Goal: Complete application form

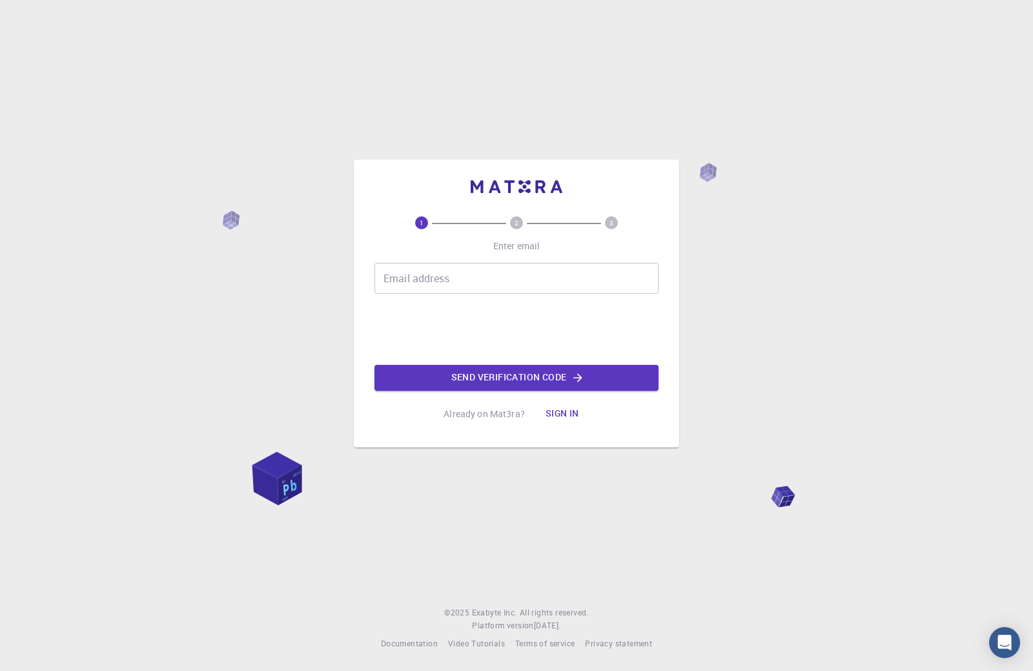
click at [487, 278] on input "Email address" at bounding box center [516, 278] width 284 height 31
type input "[EMAIL_ADDRESS][DOMAIN_NAME]"
click at [454, 377] on button "Send verification code" at bounding box center [516, 378] width 284 height 26
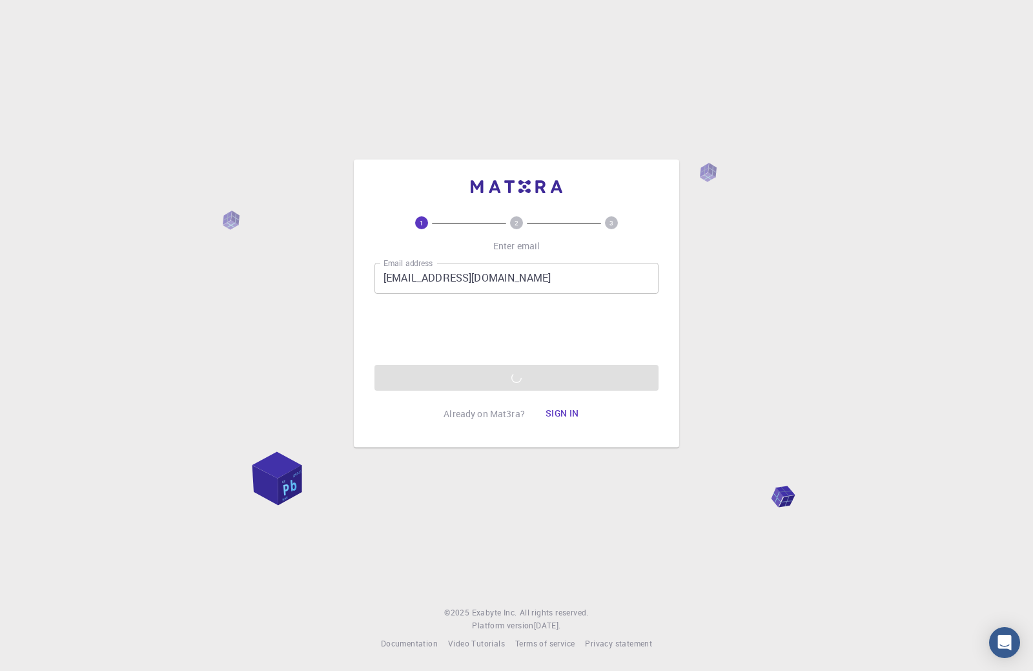
click at [493, 119] on div "1 2 3 Enter email Email address binkysrokas@gmail.com Email address Send verifi…" at bounding box center [516, 335] width 1033 height 671
click at [486, 83] on div "1 2 3 Enter email Email address binkysrokas@gmail.com Email address Send verifi…" at bounding box center [516, 335] width 1033 height 671
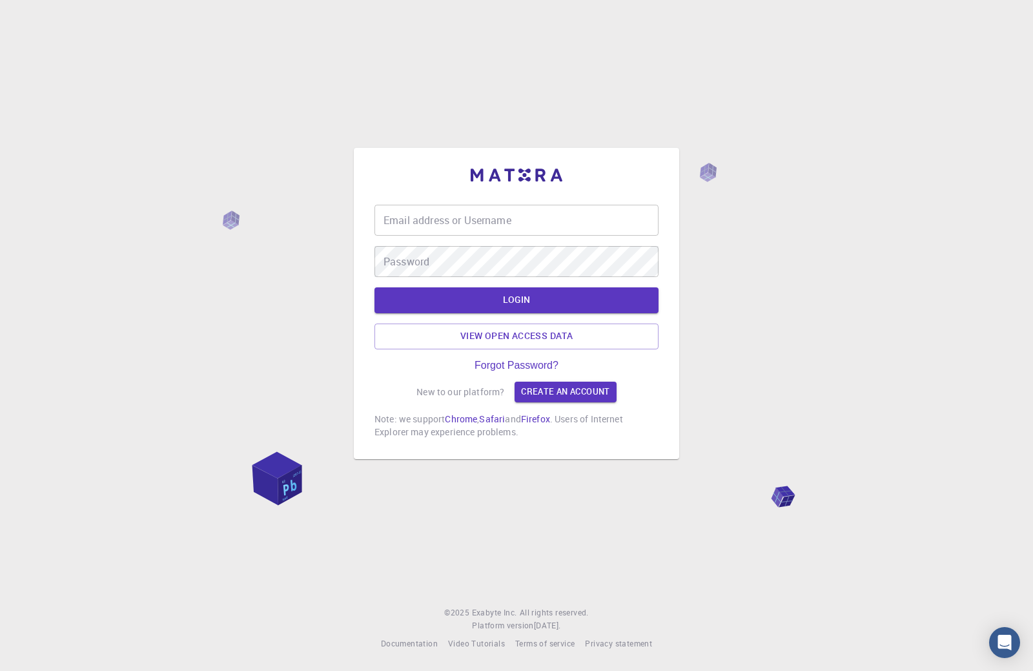
click at [521, 220] on input "Email address or Username" at bounding box center [516, 220] width 284 height 31
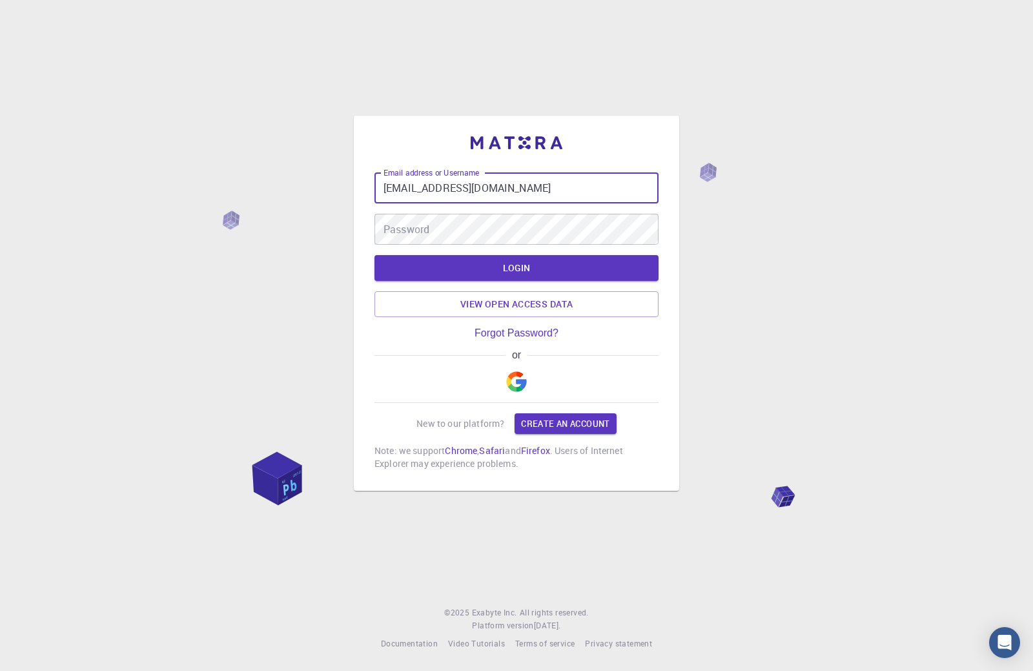
type input "[EMAIL_ADDRESS][DOMAIN_NAME]"
click at [494, 206] on div "Email address or Username [EMAIL_ADDRESS][DOMAIN_NAME] Email address or Usernam…" at bounding box center [516, 208] width 284 height 72
click at [490, 211] on div "Email address or Username [EMAIL_ADDRESS][DOMAIN_NAME] Email address or Usernam…" at bounding box center [516, 208] width 284 height 72
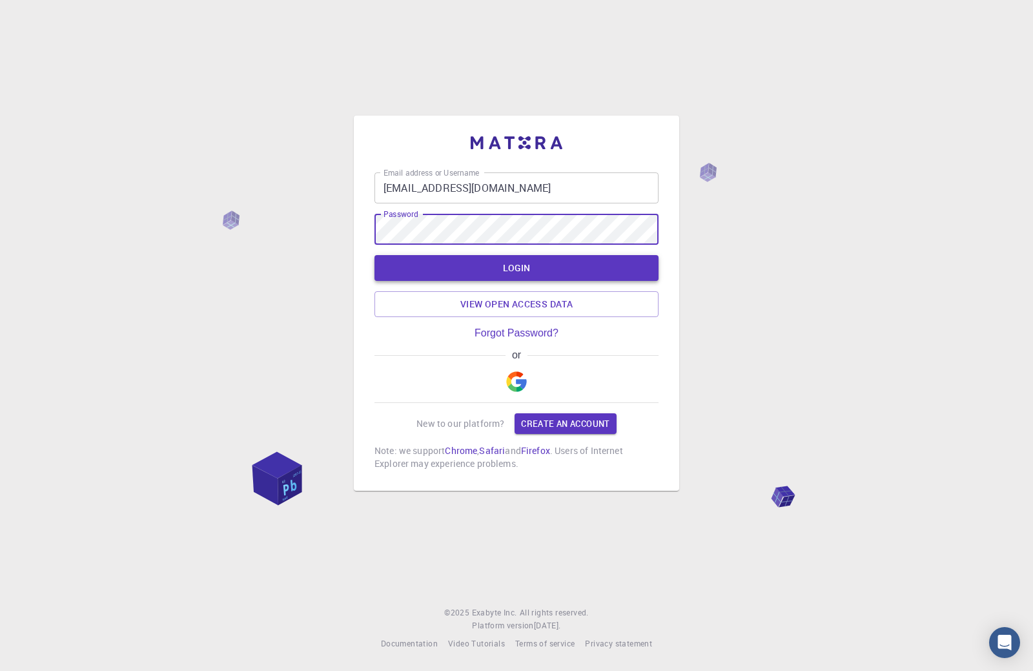
click at [474, 260] on button "LOGIN" at bounding box center [516, 268] width 284 height 26
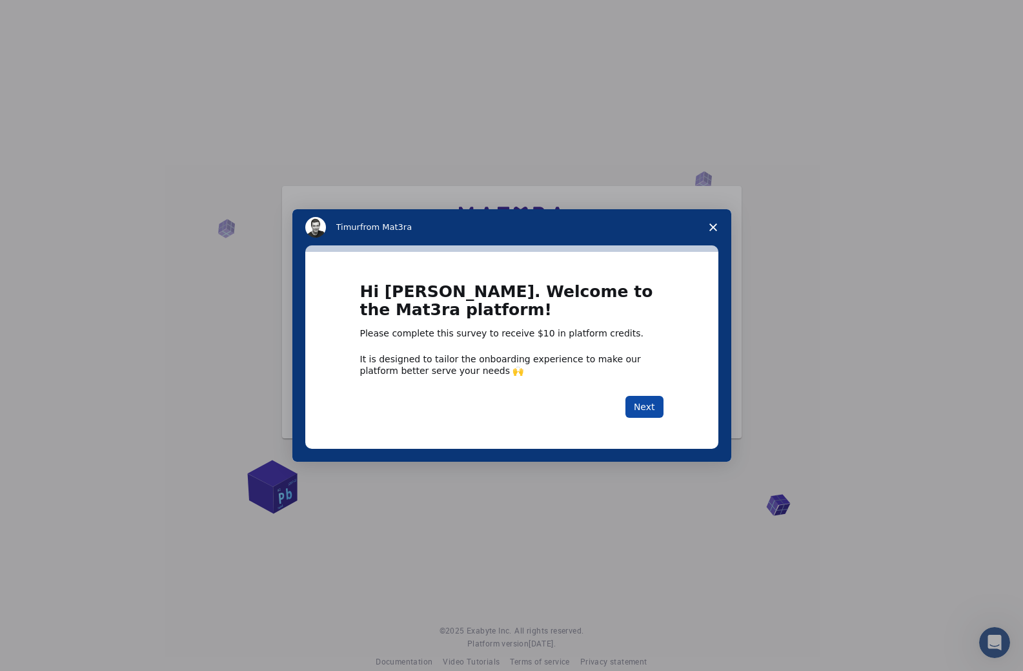
click at [641, 402] on button "Next" at bounding box center [645, 407] width 38 height 22
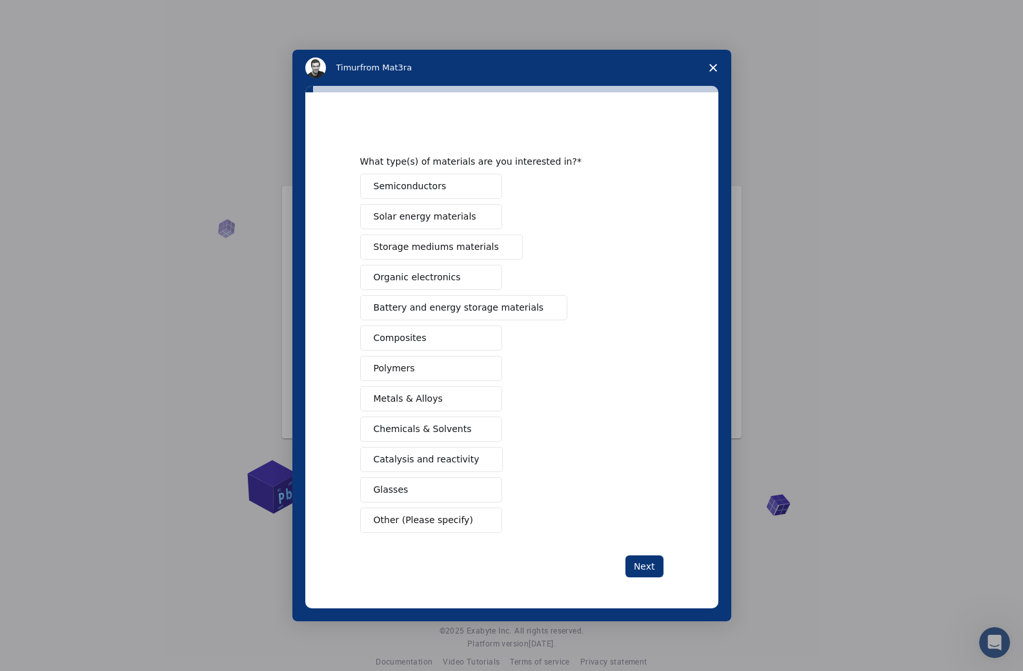
click at [491, 523] on button "Other (Please specify)" at bounding box center [431, 520] width 142 height 25
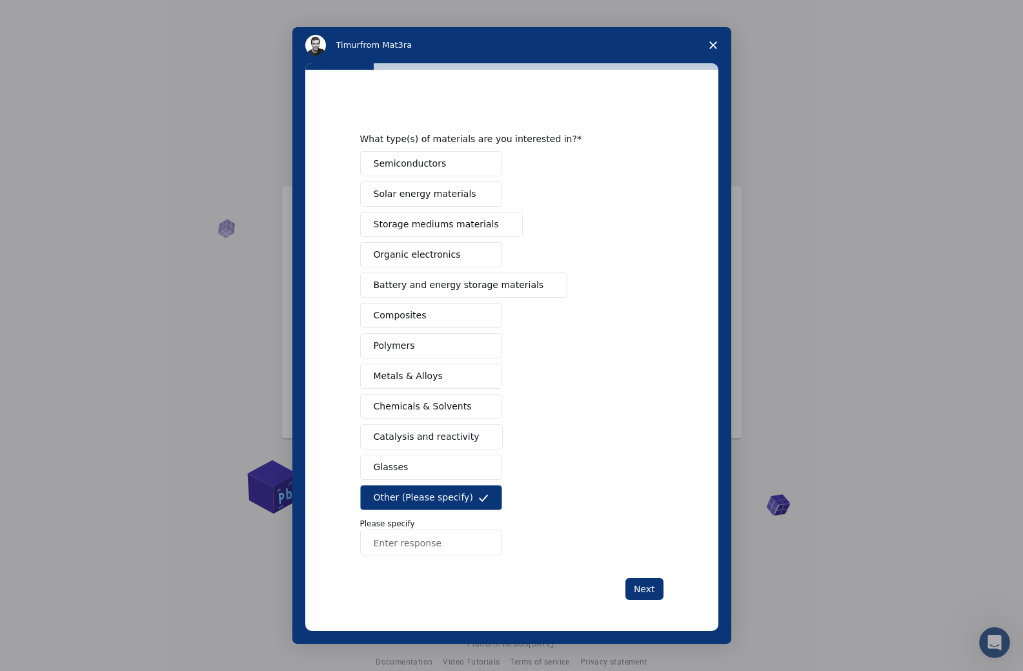
click at [486, 500] on icon "Intercom messenger" at bounding box center [483, 498] width 10 height 10
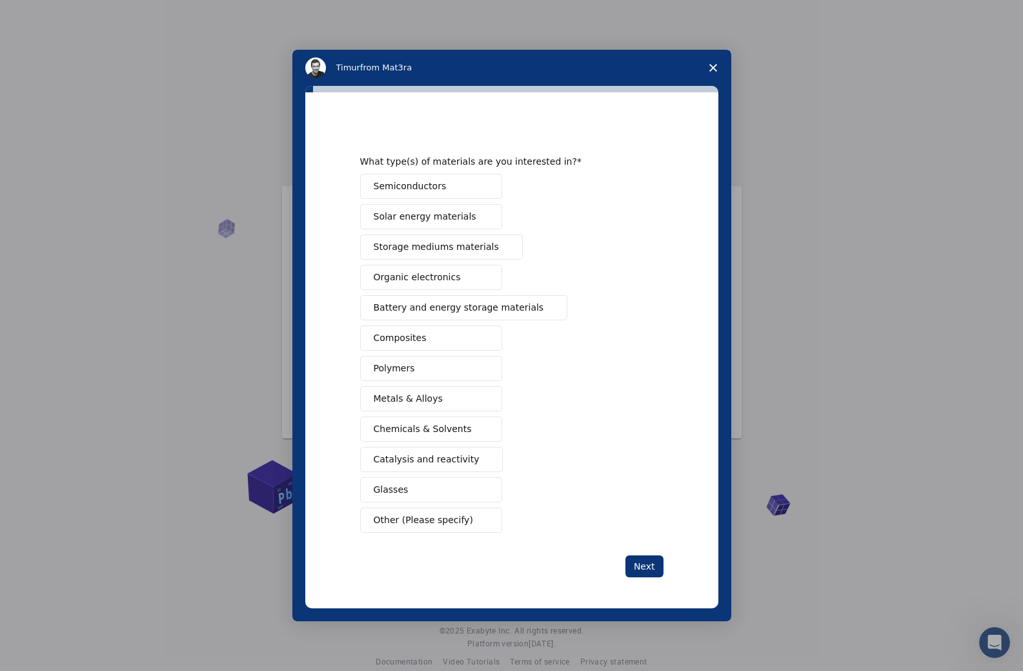
click at [459, 189] on button "Semiconductors" at bounding box center [431, 186] width 142 height 25
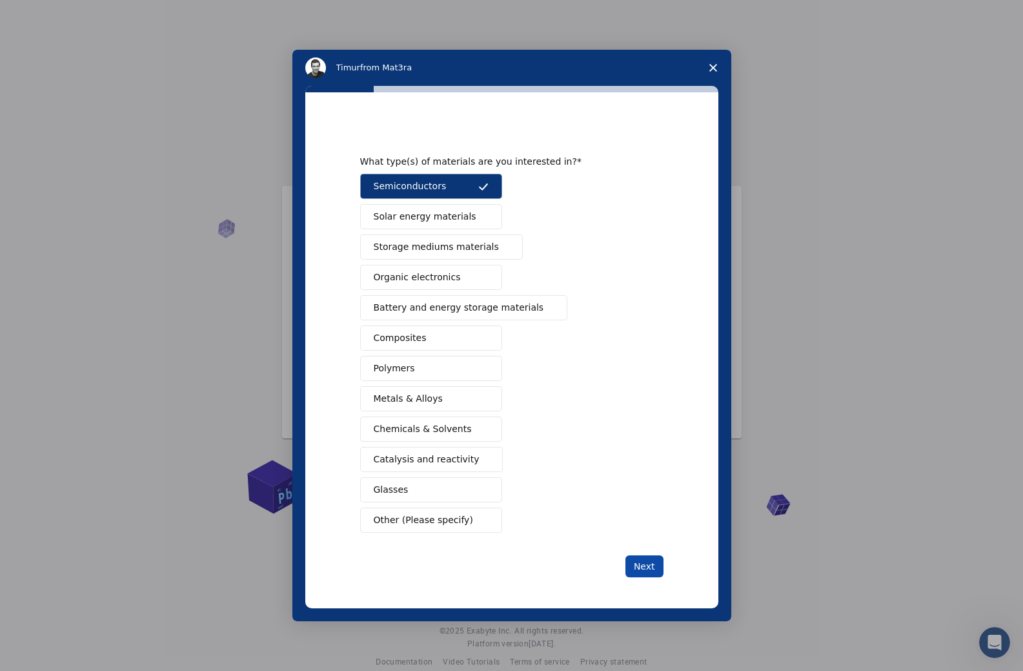
click at [629, 556] on button "Next" at bounding box center [645, 566] width 38 height 22
click at [625, 554] on div "What type(s) of materials are you interested in? Semiconductors Solar energy ma…" at bounding box center [511, 350] width 303 height 454
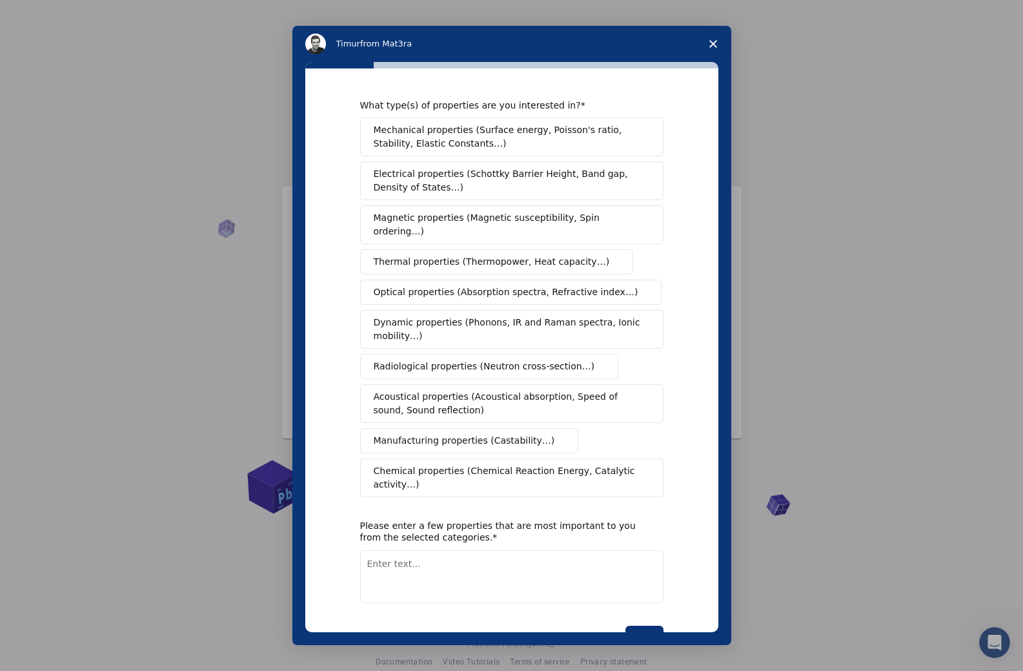
click at [470, 148] on span "Mechanical properties (Surface energy, Poisson's ratio, Stability, Elastic Cons…" at bounding box center [508, 136] width 269 height 27
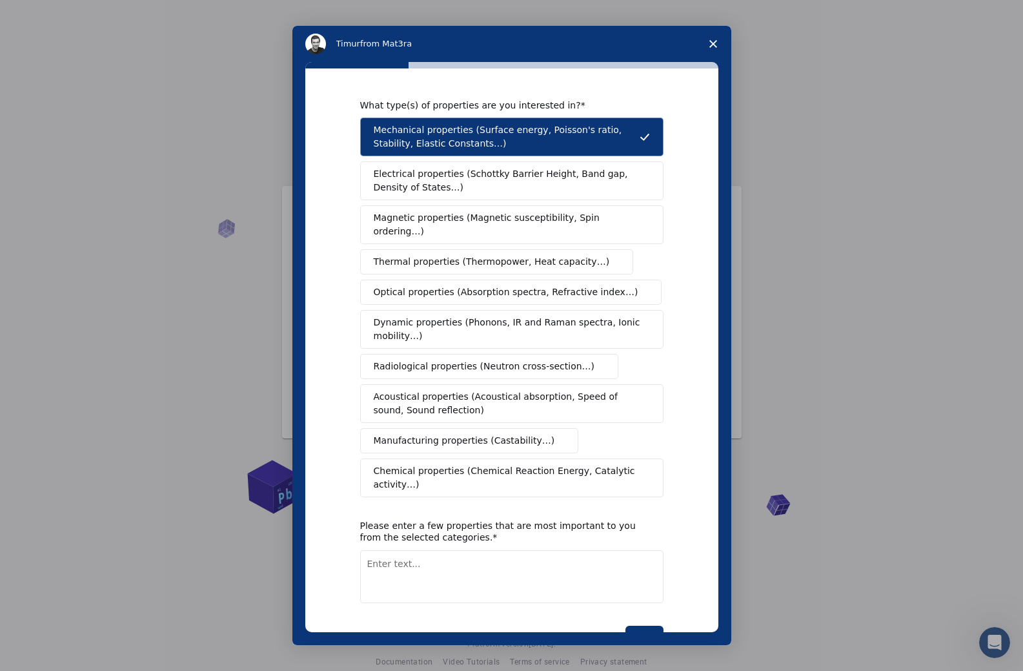
click at [630, 624] on div "What type(s) of properties are you interested in? Mechanical properties (Surfac…" at bounding box center [511, 350] width 413 height 564
click at [643, 626] on button "Next" at bounding box center [645, 637] width 38 height 22
click at [546, 554] on textarea "Enter text..." at bounding box center [511, 576] width 303 height 53
click at [511, 435] on button "Manufacturing properties (Castability…)" at bounding box center [469, 440] width 219 height 25
click at [493, 557] on textarea "Enter text..." at bounding box center [511, 576] width 303 height 53
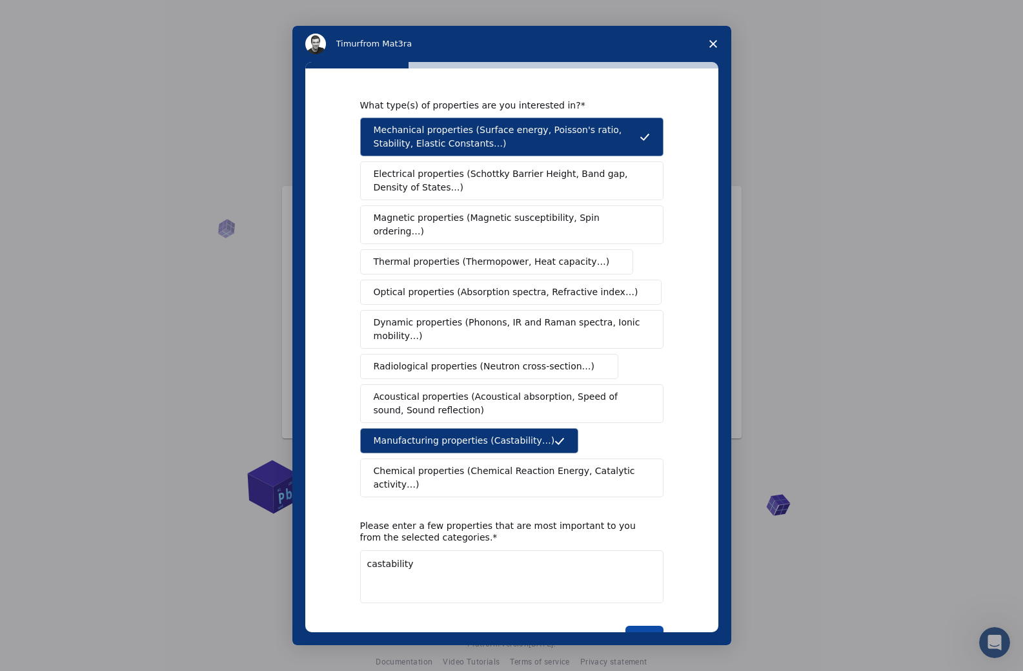
type textarea "castability"
click at [641, 626] on button "Next" at bounding box center [645, 637] width 38 height 22
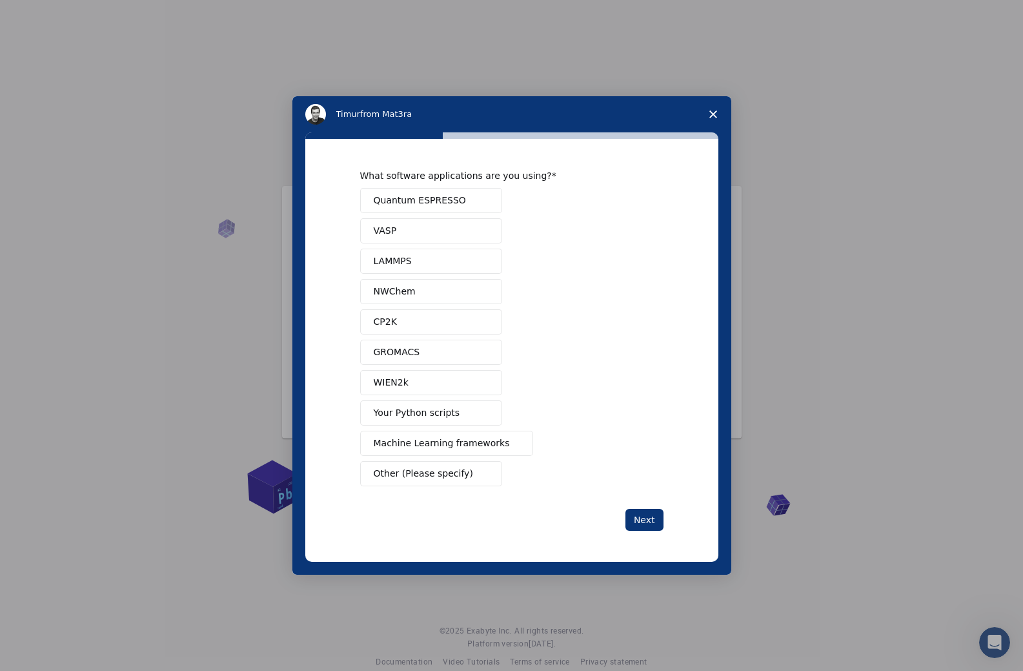
click at [484, 443] on span "Machine Learning frameworks" at bounding box center [442, 443] width 136 height 14
drag, startPoint x: 620, startPoint y: 515, endPoint x: 626, endPoint y: 518, distance: 7.0
click at [625, 518] on div "Next" at bounding box center [511, 520] width 303 height 22
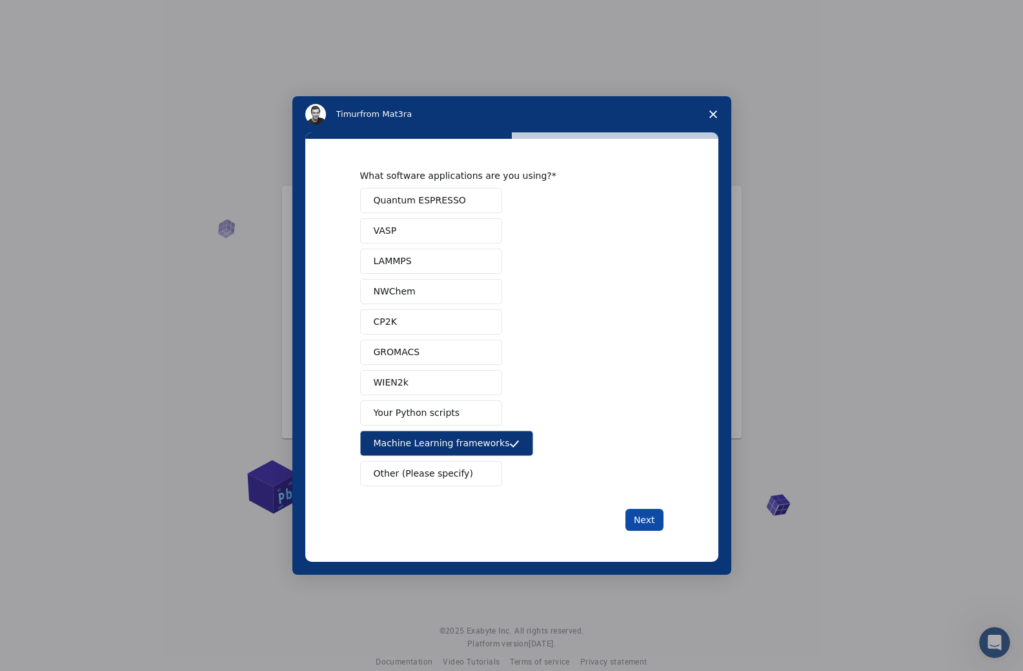
click at [630, 517] on button "Next" at bounding box center [645, 520] width 38 height 22
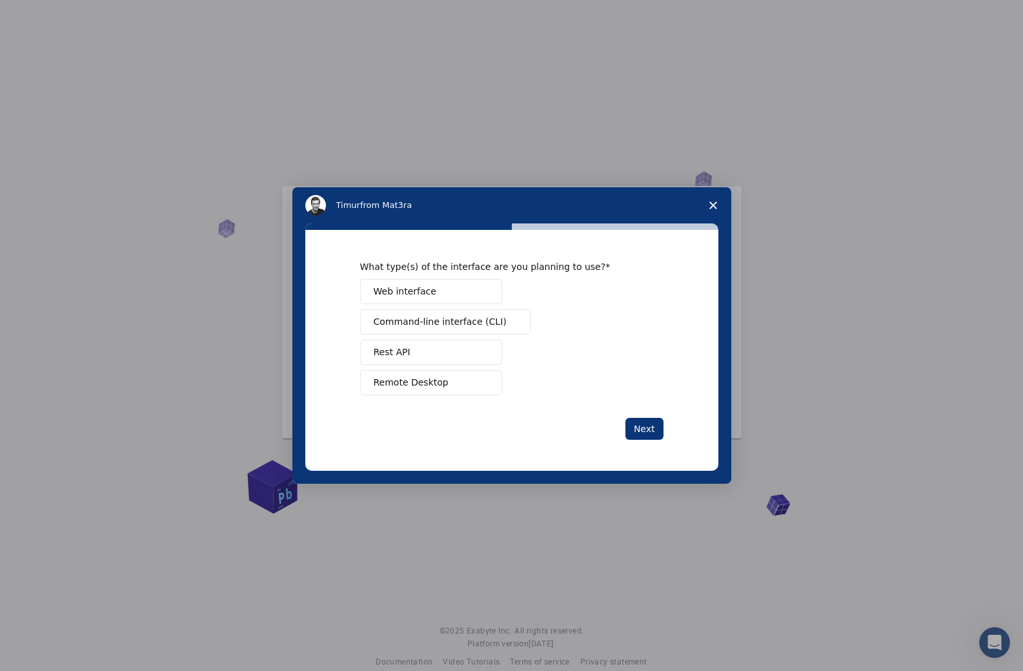
click at [635, 515] on div "Intercom messenger" at bounding box center [511, 335] width 1023 height 671
click at [451, 291] on button "Web interface" at bounding box center [431, 291] width 142 height 25
click at [617, 435] on div "Next" at bounding box center [511, 429] width 303 height 22
click at [636, 423] on button "Next" at bounding box center [645, 429] width 38 height 22
click at [457, 294] on button "Manage a team" at bounding box center [431, 291] width 142 height 25
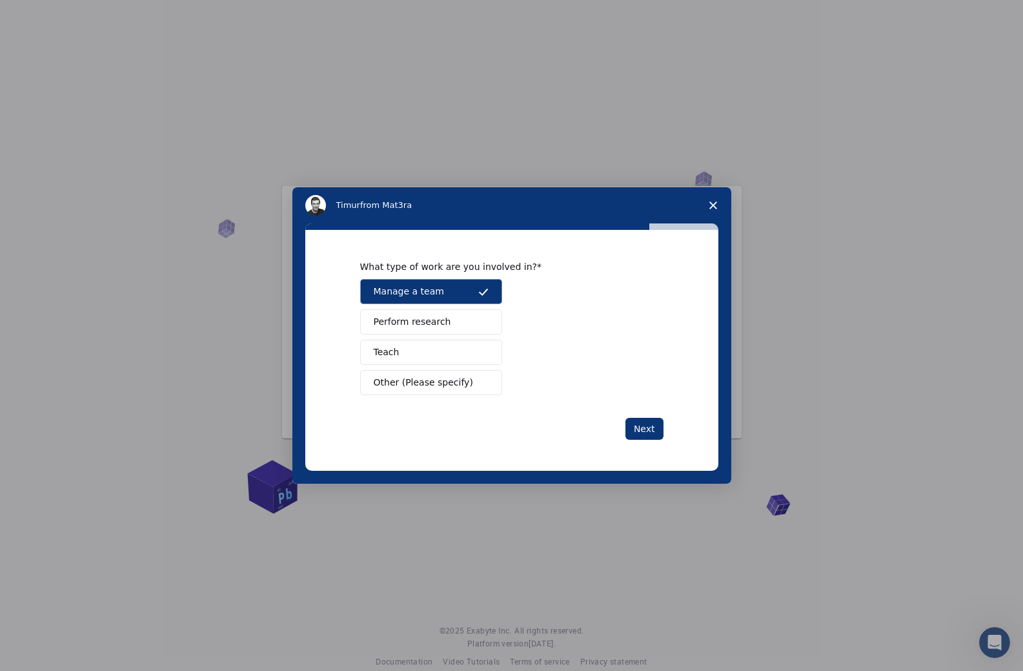
click at [475, 323] on button "Perform research" at bounding box center [431, 321] width 142 height 25
click at [451, 293] on button "Manage a team" at bounding box center [431, 291] width 142 height 25
click at [456, 327] on button "Perform research" at bounding box center [431, 321] width 142 height 25
click at [446, 321] on button "Perform research" at bounding box center [431, 321] width 142 height 25
drag, startPoint x: 620, startPoint y: 426, endPoint x: 522, endPoint y: 375, distance: 109.7
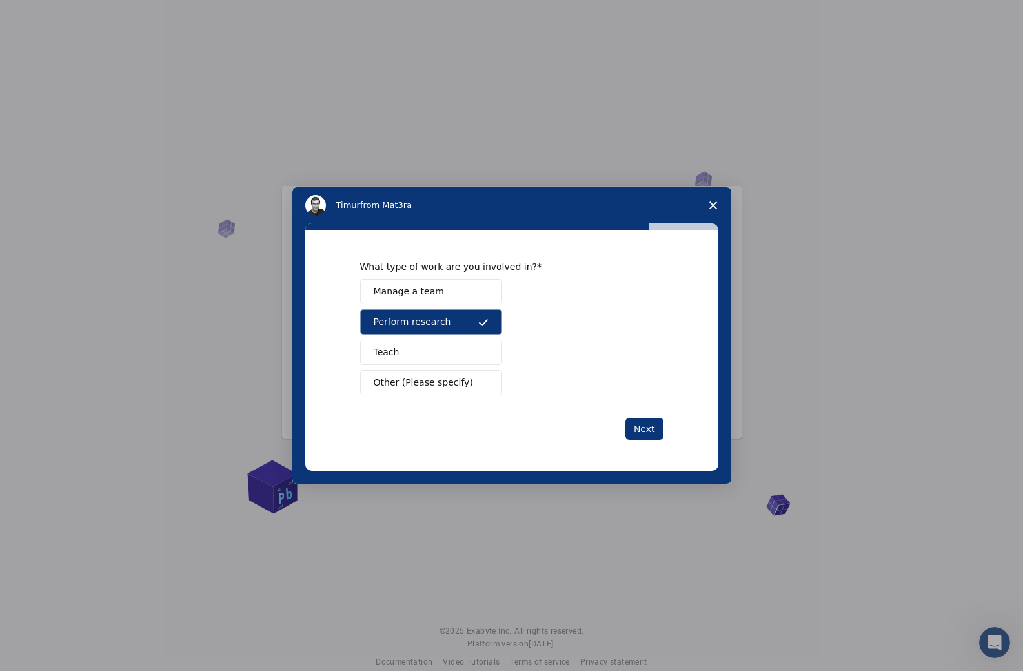
click at [522, 375] on div "What type of work are you involved in? Manage a team Perform research Teach Oth…" at bounding box center [511, 350] width 303 height 179
drag, startPoint x: 481, startPoint y: 327, endPoint x: 616, endPoint y: 435, distance: 173.1
click at [482, 327] on button "Perform research" at bounding box center [431, 321] width 142 height 25
click at [459, 323] on button "Perform research" at bounding box center [431, 321] width 142 height 25
click at [628, 432] on button "Next" at bounding box center [645, 429] width 38 height 22
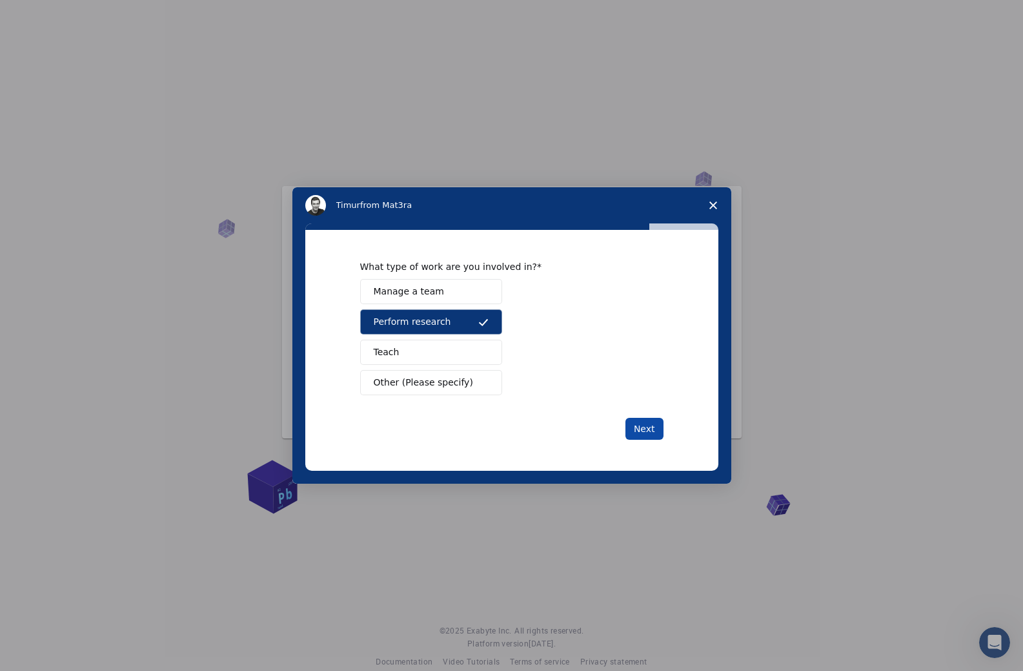
click at [637, 430] on button "Next" at bounding box center [645, 429] width 38 height 22
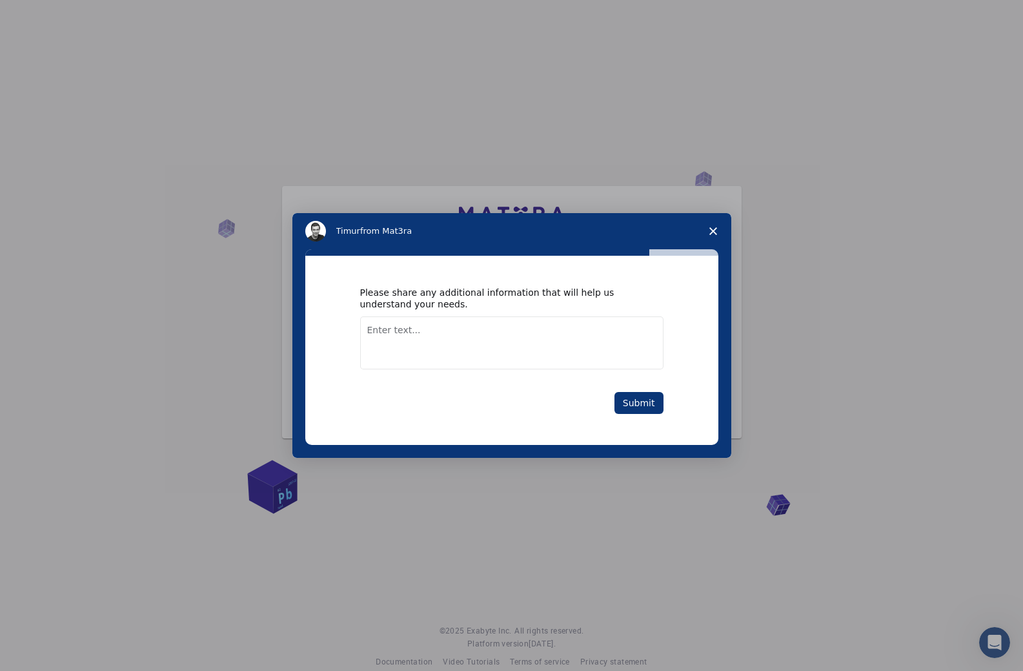
click at [568, 364] on textarea "Enter text..." at bounding box center [511, 342] width 303 height 53
type textarea "none"
click at [653, 397] on button "Submit" at bounding box center [639, 403] width 49 height 22
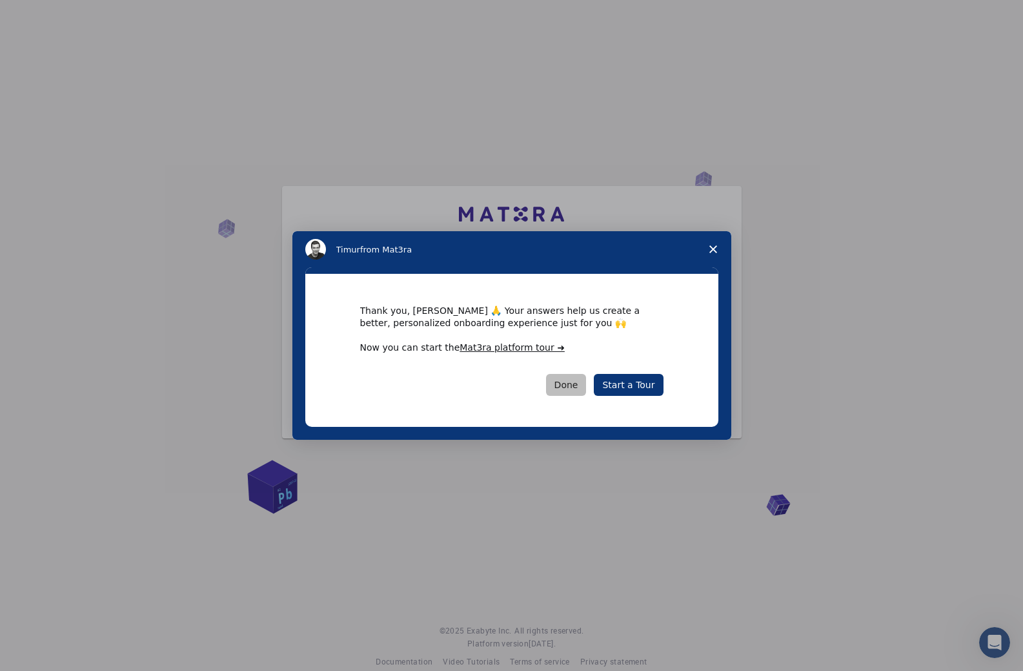
click at [580, 382] on button "Done" at bounding box center [566, 385] width 41 height 22
